Goal: Task Accomplishment & Management: Manage account settings

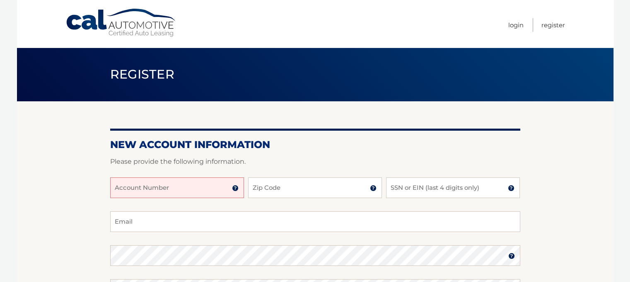
click at [234, 190] on img at bounding box center [235, 188] width 7 height 7
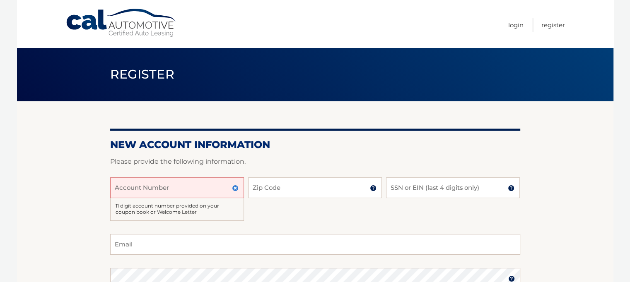
click at [192, 192] on input "Account Number" at bounding box center [177, 188] width 134 height 21
type input "4445599963."
click at [290, 186] on input "Zip Code" at bounding box center [315, 188] width 134 height 21
type input "13601"
click at [419, 186] on input "SSN or EIN (last 4 digits only)" at bounding box center [453, 188] width 134 height 21
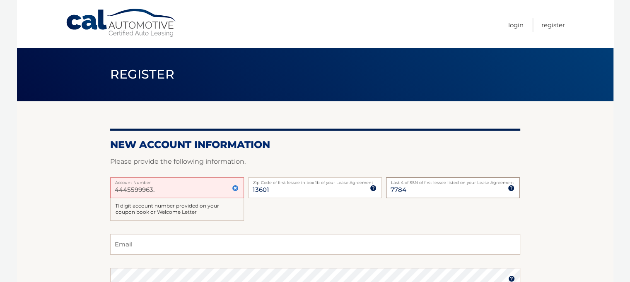
type input "7784"
click at [211, 249] on input "Email" at bounding box center [315, 244] width 410 height 21
type input "bradypny@hotmail.com"
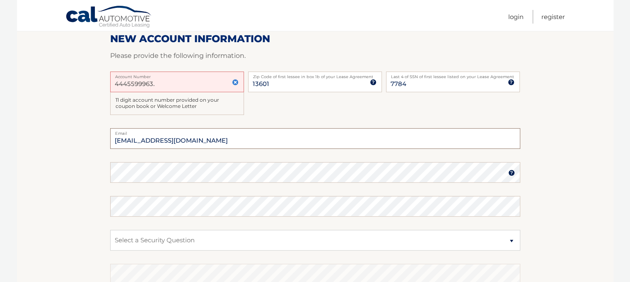
scroll to position [124, 0]
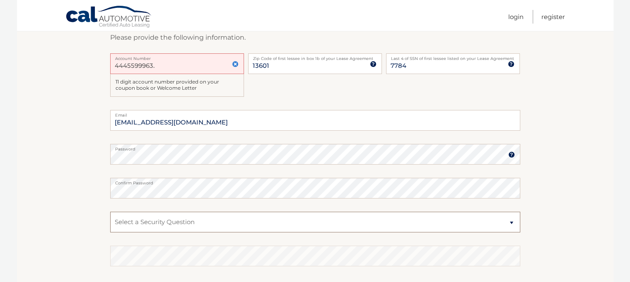
click at [179, 224] on select "Select a Security Question What was the name of your elementary school? What is…" at bounding box center [315, 222] width 410 height 21
select select "1"
click at [110, 212] on select "Select a Security Question What was the name of your elementary school? What is…" at bounding box center [315, 222] width 410 height 21
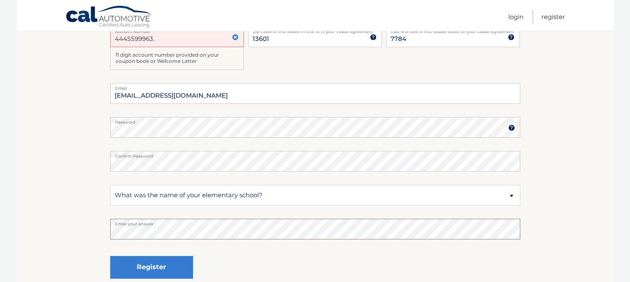
scroll to position [207, 0]
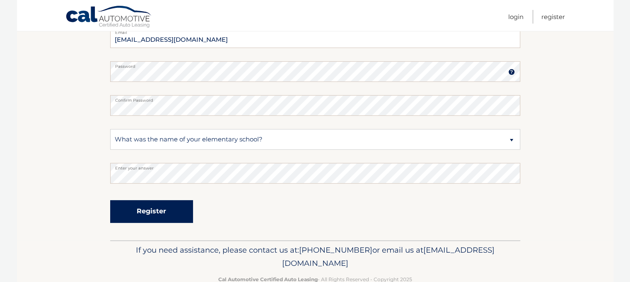
click at [139, 212] on button "Register" at bounding box center [151, 211] width 83 height 23
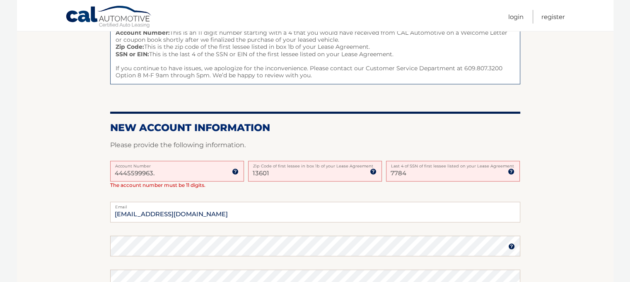
scroll to position [124, 0]
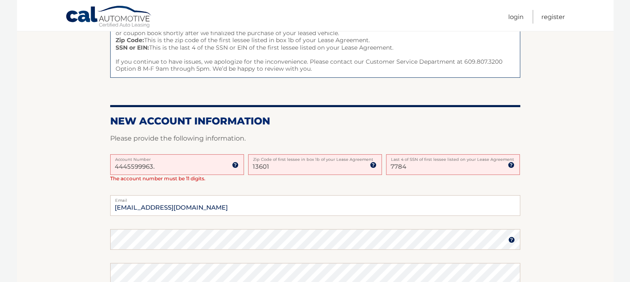
click at [187, 164] on input "4445599963." at bounding box center [177, 164] width 134 height 21
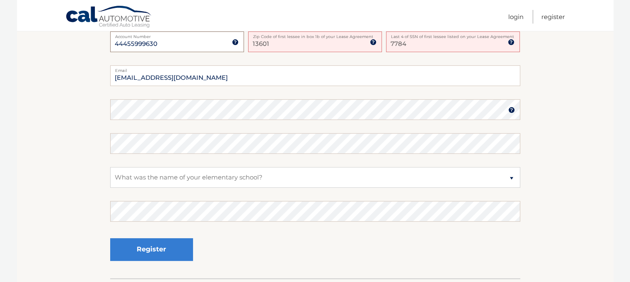
scroll to position [248, 0]
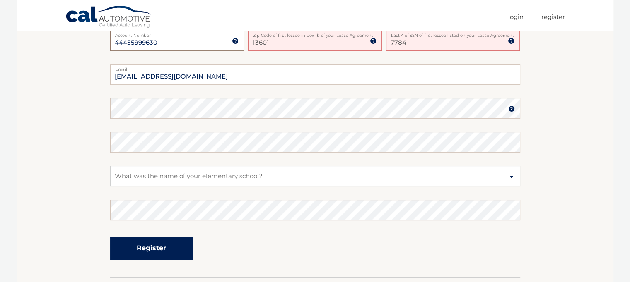
type input "44455999630"
click at [147, 248] on button "Register" at bounding box center [151, 248] width 83 height 23
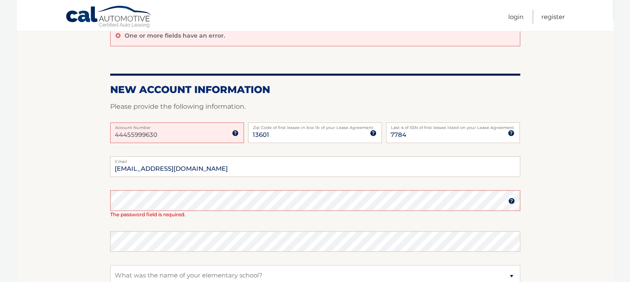
scroll to position [83, 0]
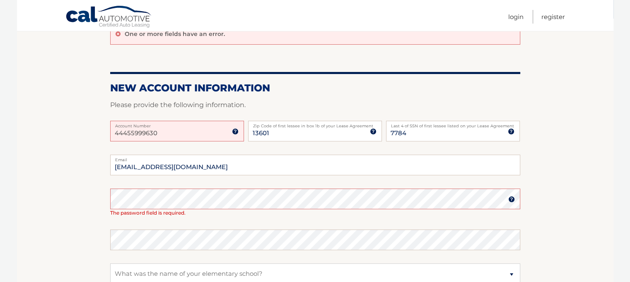
drag, startPoint x: 166, startPoint y: 131, endPoint x: 65, endPoint y: 134, distance: 100.2
click at [65, 134] on section "One or more fields have an error. New Account Information Please provide the fo…" at bounding box center [315, 200] width 596 height 363
type input "44455999630"
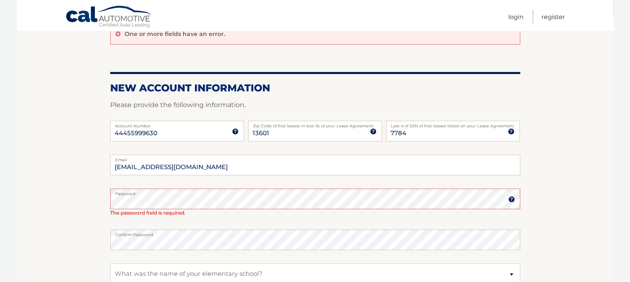
click at [197, 256] on fieldset "bradypny@hotmail.com Email Password Password should be a minimum of 6 character…" at bounding box center [315, 268] width 410 height 227
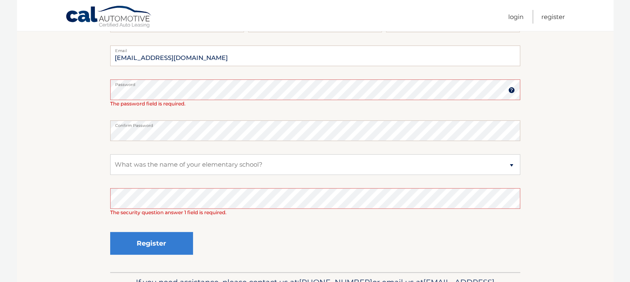
scroll to position [207, 0]
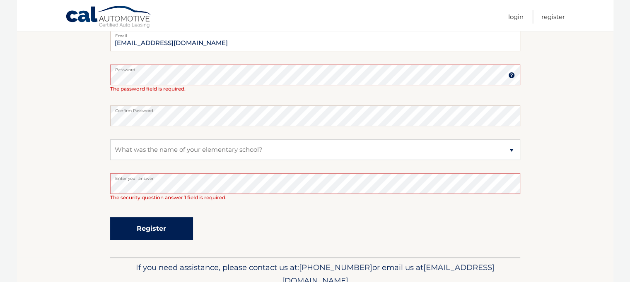
click at [157, 234] on button "Register" at bounding box center [151, 228] width 83 height 23
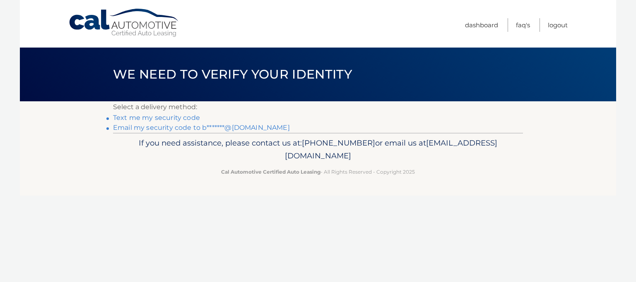
click at [169, 119] on link "Text me my security code" at bounding box center [156, 118] width 87 height 8
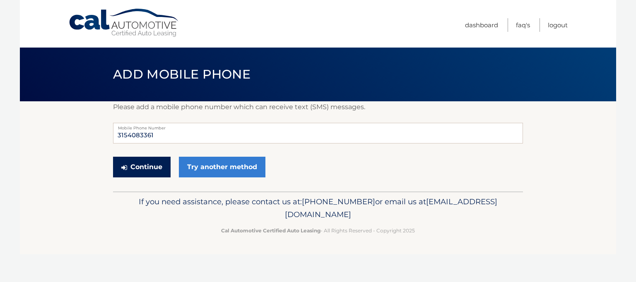
click at [155, 168] on button "Continue" at bounding box center [142, 167] width 58 height 21
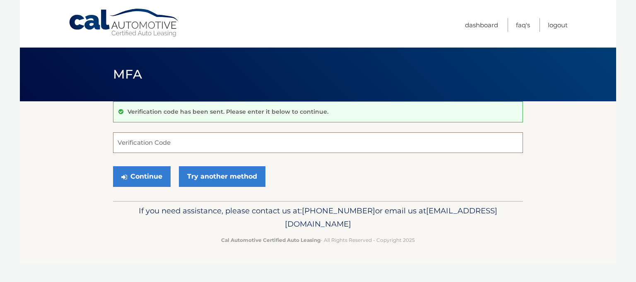
click at [161, 140] on input "Verification Code" at bounding box center [318, 142] width 410 height 21
type input "484780"
click at [147, 176] on button "Continue" at bounding box center [142, 176] width 58 height 21
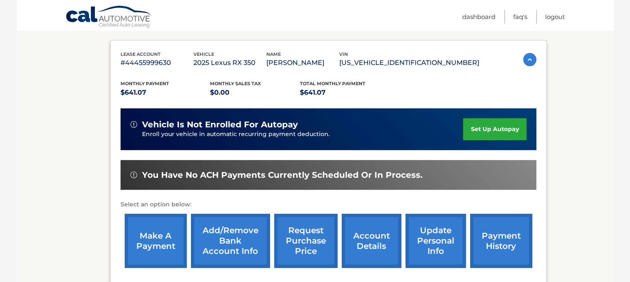
scroll to position [166, 0]
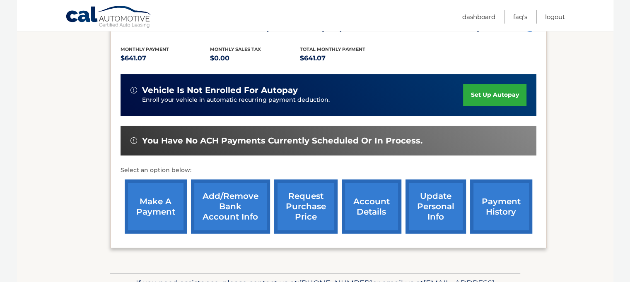
click at [156, 202] on link "make a payment" at bounding box center [156, 207] width 62 height 54
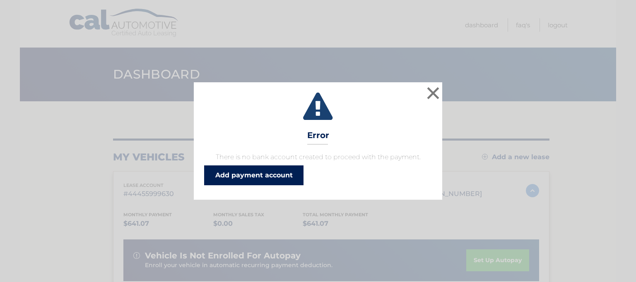
click at [289, 174] on link "Add payment account" at bounding box center [253, 176] width 99 height 20
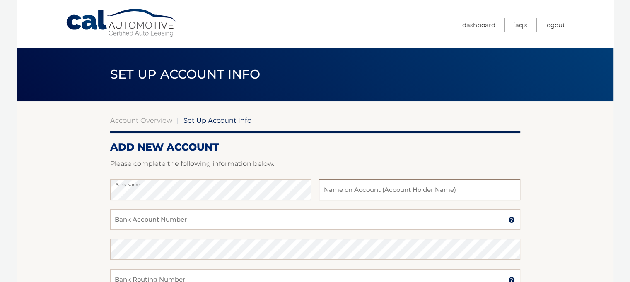
click at [338, 187] on input "text" at bounding box center [419, 190] width 201 height 21
type input "[PERSON_NAME]"
click at [145, 220] on input "Bank Account Number" at bounding box center [315, 220] width 410 height 21
type input "122031689"
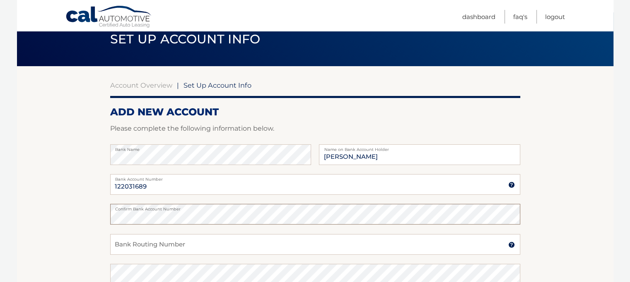
scroll to position [83, 0]
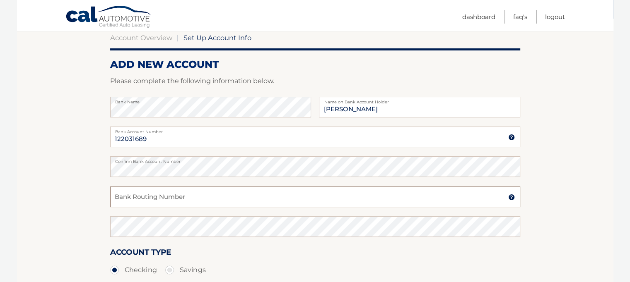
click at [138, 197] on input "Bank Routing Number" at bounding box center [315, 197] width 410 height 21
type input "021307559"
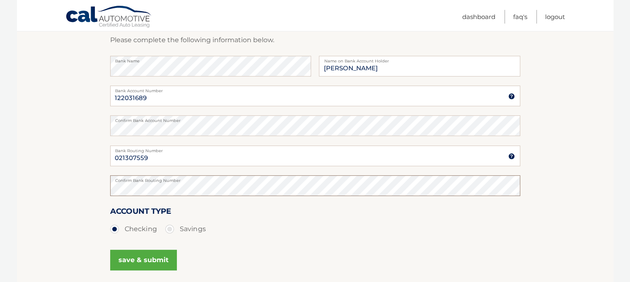
scroll to position [124, 0]
click at [144, 260] on button "save & submit" at bounding box center [143, 260] width 67 height 21
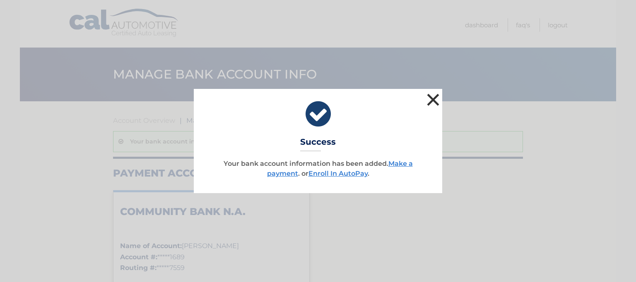
click at [433, 100] on button "×" at bounding box center [433, 100] width 17 height 17
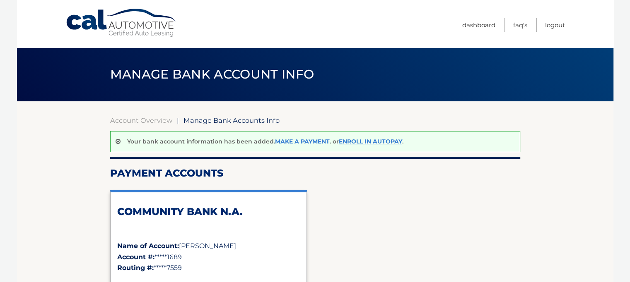
click at [306, 140] on link "Make a payment" at bounding box center [302, 141] width 55 height 7
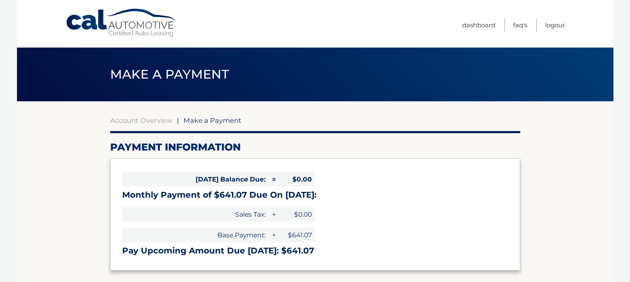
select select "NzcwZjk5MzYtNzgyYS00ZDcyLTlkZGUtMTYzZWZjMWJlNDRk"
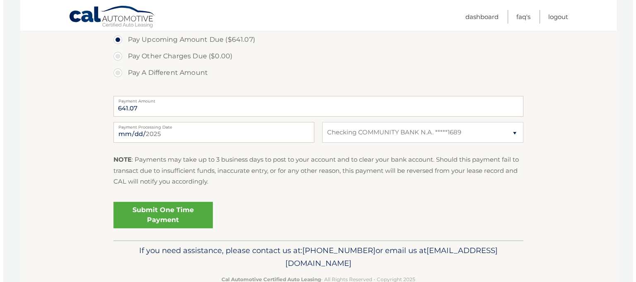
scroll to position [290, 0]
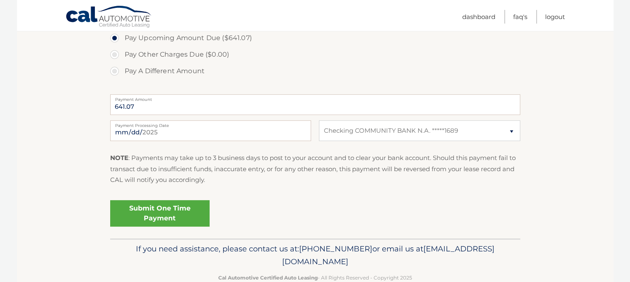
click at [189, 217] on link "Submit One Time Payment" at bounding box center [159, 213] width 99 height 26
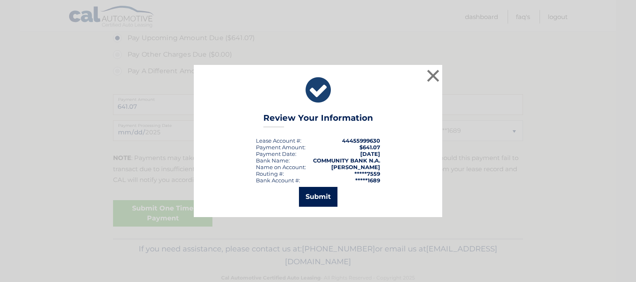
click at [315, 201] on button "Submit" at bounding box center [318, 197] width 39 height 20
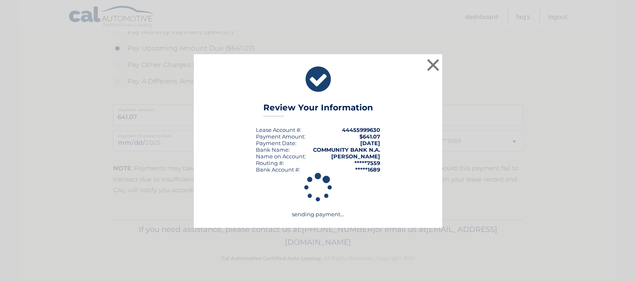
scroll to position [279, 0]
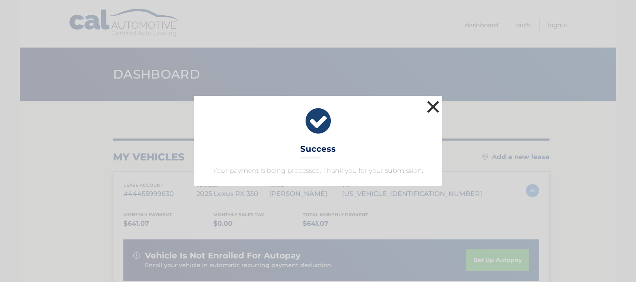
click at [434, 106] on button "×" at bounding box center [433, 107] width 17 height 17
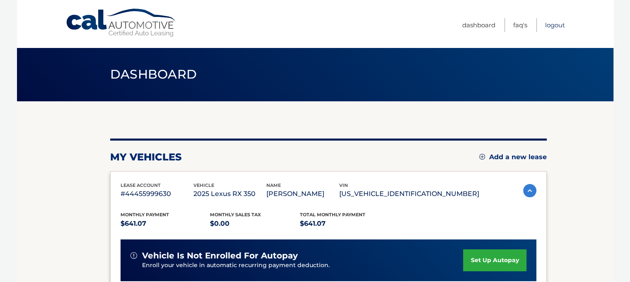
click at [555, 25] on link "Logout" at bounding box center [555, 25] width 20 height 14
